Goal: Information Seeking & Learning: Compare options

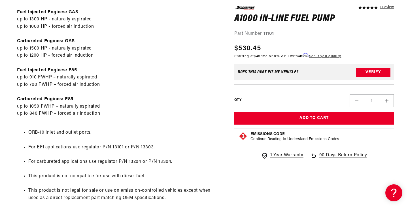
scroll to position [350, 0]
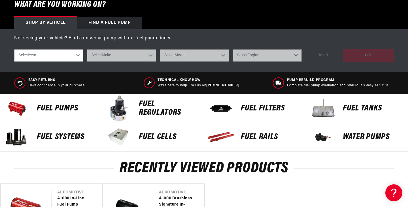
scroll to position [190, 0]
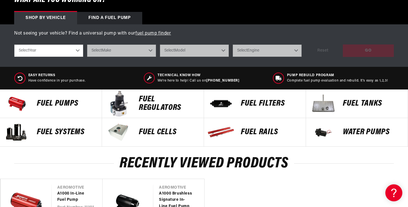
click at [50, 104] on p "Fuel Pumps" at bounding box center [66, 104] width 59 height 9
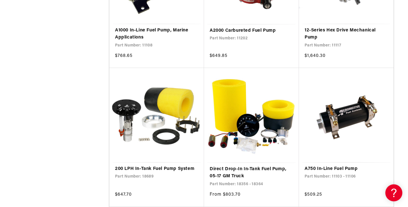
scroll to position [822, 0]
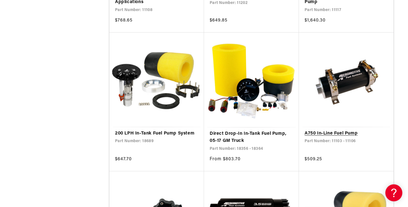
click at [350, 130] on link "A750 In-Line Fuel Pump" at bounding box center [346, 133] width 83 height 7
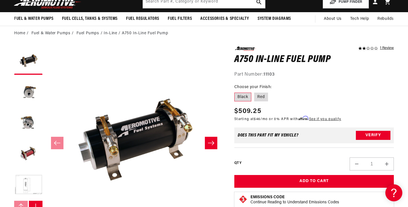
scroll to position [33, 0]
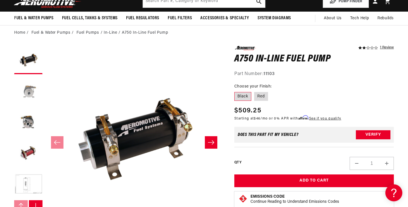
click at [31, 92] on button "Load image 2 in gallery view" at bounding box center [28, 91] width 28 height 28
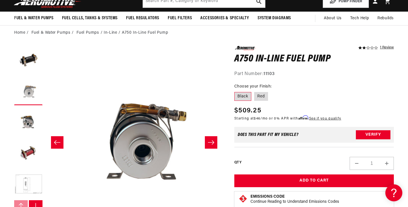
scroll to position [0, 178]
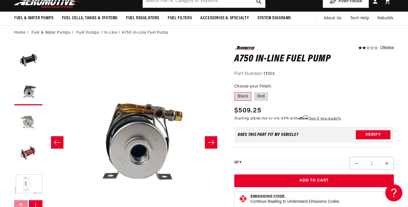
click at [28, 115] on button "Load image 3 in gallery view" at bounding box center [28, 122] width 28 height 28
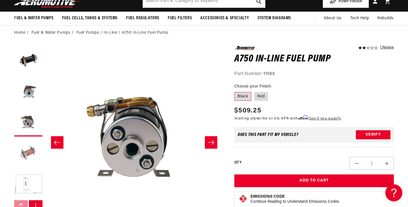
scroll to position [0, 356]
click at [22, 149] on button "Load image 4 in gallery view" at bounding box center [28, 153] width 28 height 28
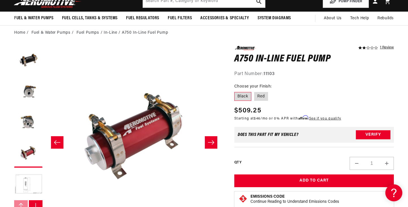
scroll to position [0, 533]
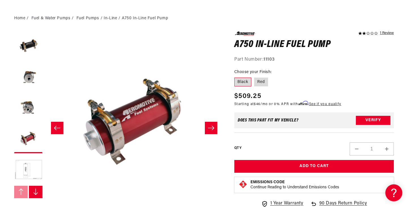
scroll to position [77, 0]
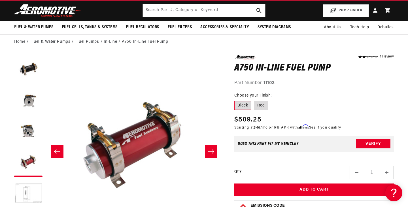
scroll to position [0, 0]
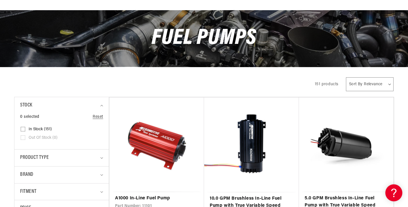
scroll to position [105, 0]
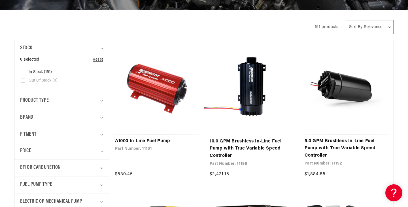
click at [161, 138] on link "A1000 In-Line Fuel Pump" at bounding box center [156, 141] width 83 height 7
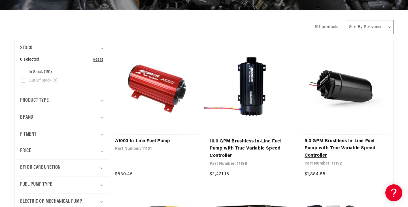
click at [334, 138] on link "5.0 GPM Brushless In-Line Fuel Pump with True Variable Speed Controller" at bounding box center [346, 149] width 83 height 22
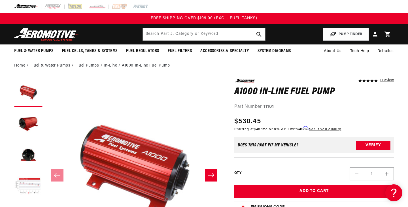
click at [389, 81] on link "1 Review" at bounding box center [387, 81] width 14 height 4
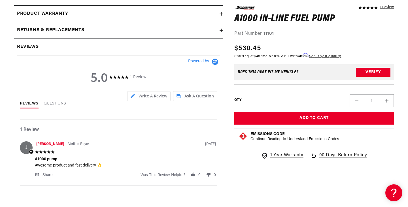
scroll to position [651, 0]
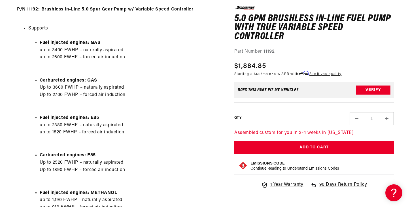
scroll to position [295, 0]
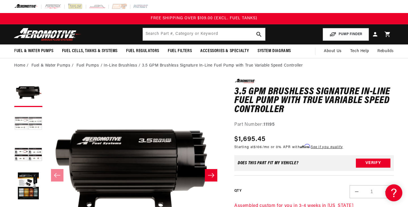
click at [24, 122] on button "Load image 2 in gallery view" at bounding box center [28, 124] width 28 height 28
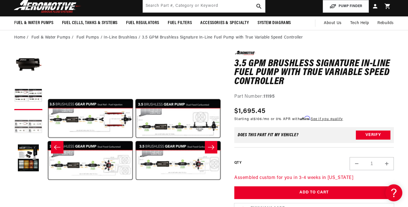
scroll to position [29, 0]
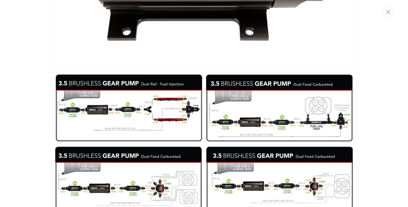
scroll to position [198, 0]
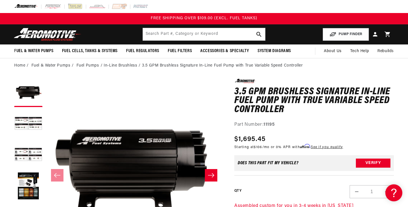
click at [249, 99] on h1 "3.5 GPM Brushless Signature In-Line Fuel Pump with True Variable Speed Controll…" at bounding box center [314, 101] width 160 height 27
